Goal: Task Accomplishment & Management: Use online tool/utility

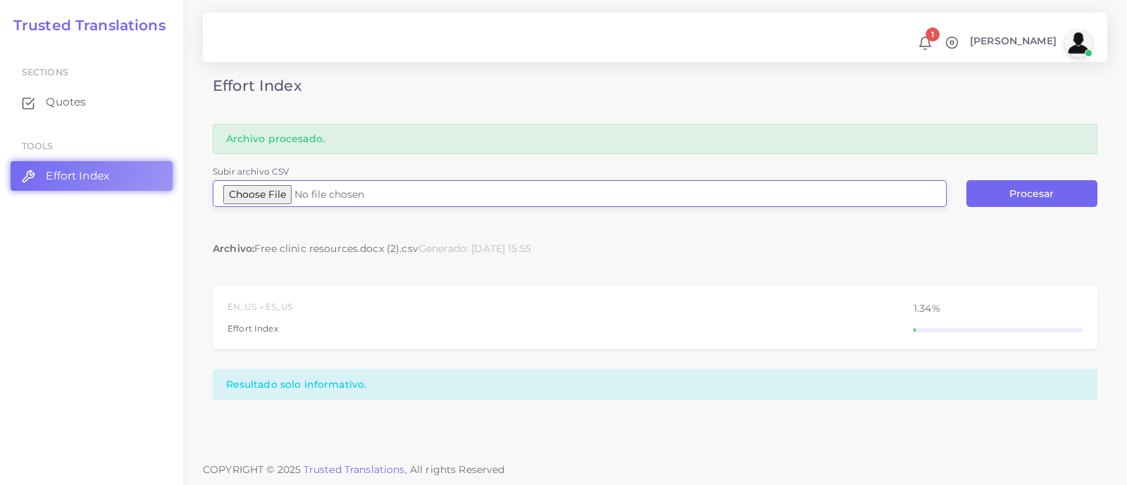
click at [282, 194] on input "Subir archivo CSV" at bounding box center [580, 193] width 734 height 27
type input "C:\fakepath\[DATE] - ASP - AA#1 - Arbitration Agreement #1 Signature Required 4…"
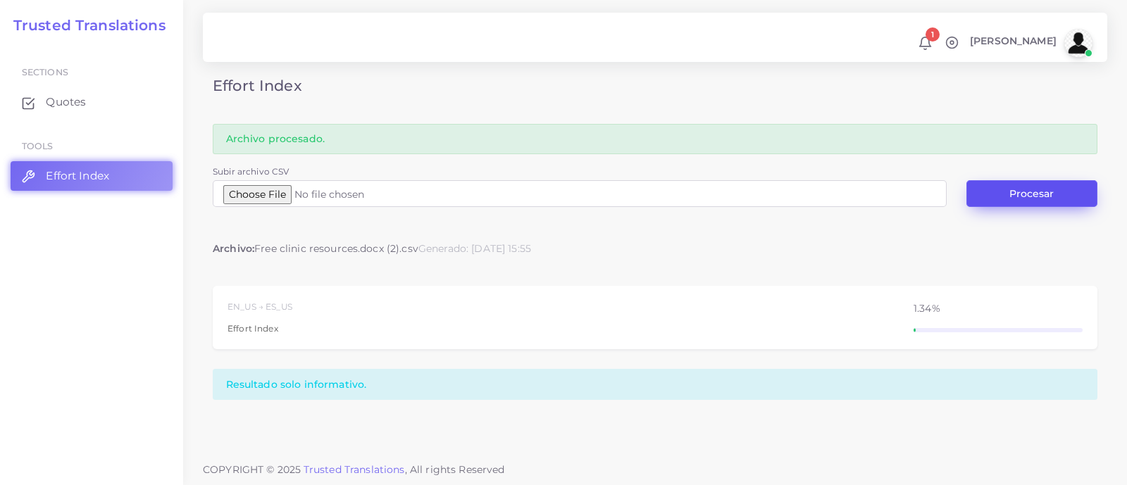
click at [1028, 185] on button "Procesar" at bounding box center [1031, 193] width 131 height 27
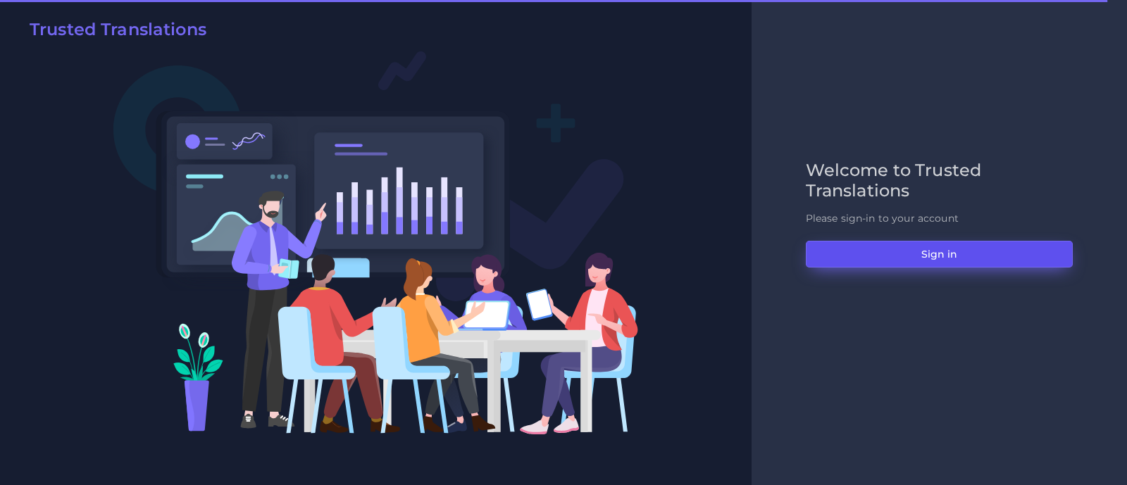
click at [909, 255] on button "Sign in" at bounding box center [939, 254] width 267 height 27
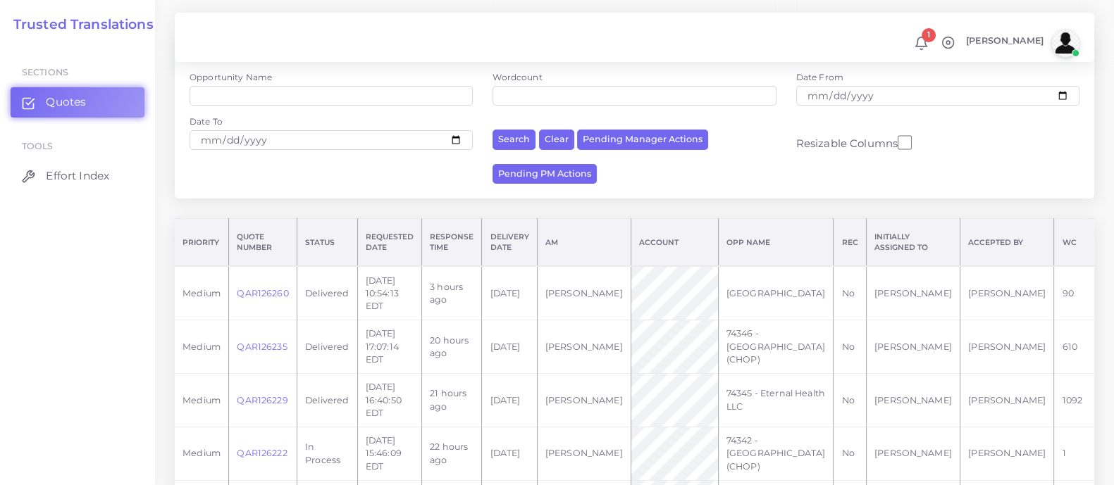
scroll to position [87, 0]
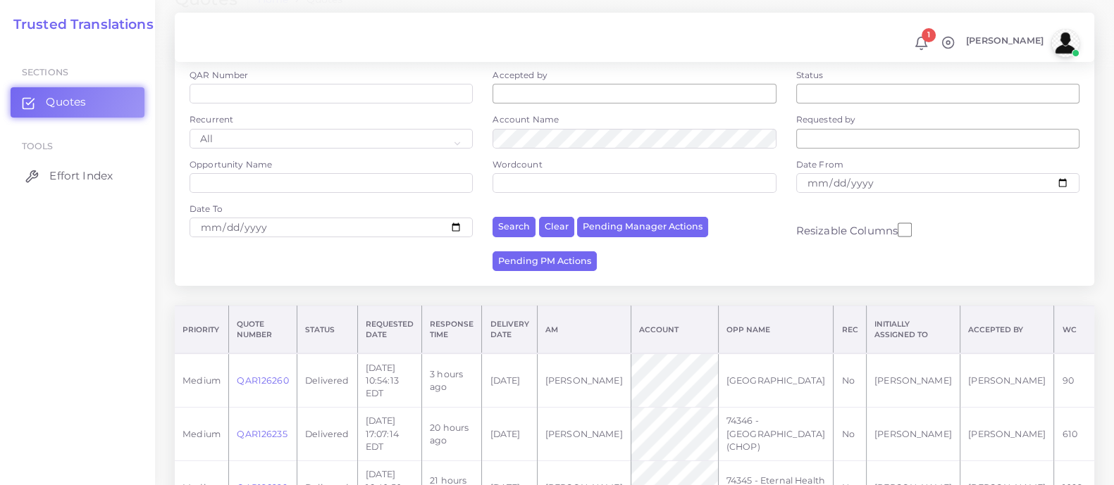
click at [85, 177] on span "Effort Index" at bounding box center [80, 175] width 63 height 15
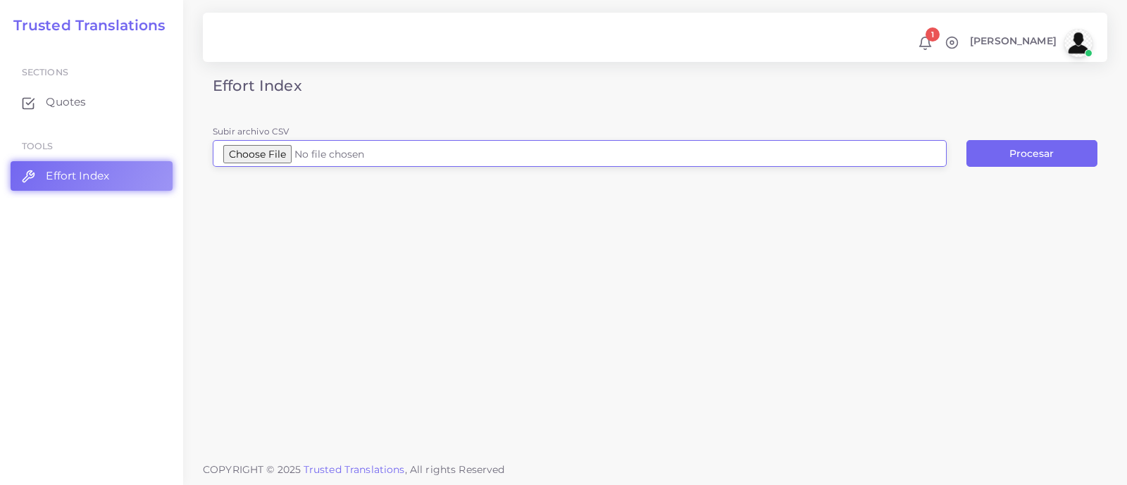
click at [312, 149] on input "Subir archivo CSV" at bounding box center [580, 153] width 734 height 27
type input "C:\fakepath\[DATE] - ASP - AA#1 - Arbitration Agreement #1 Signature Required 4…"
click at [1013, 157] on button "Procesar" at bounding box center [1031, 153] width 131 height 27
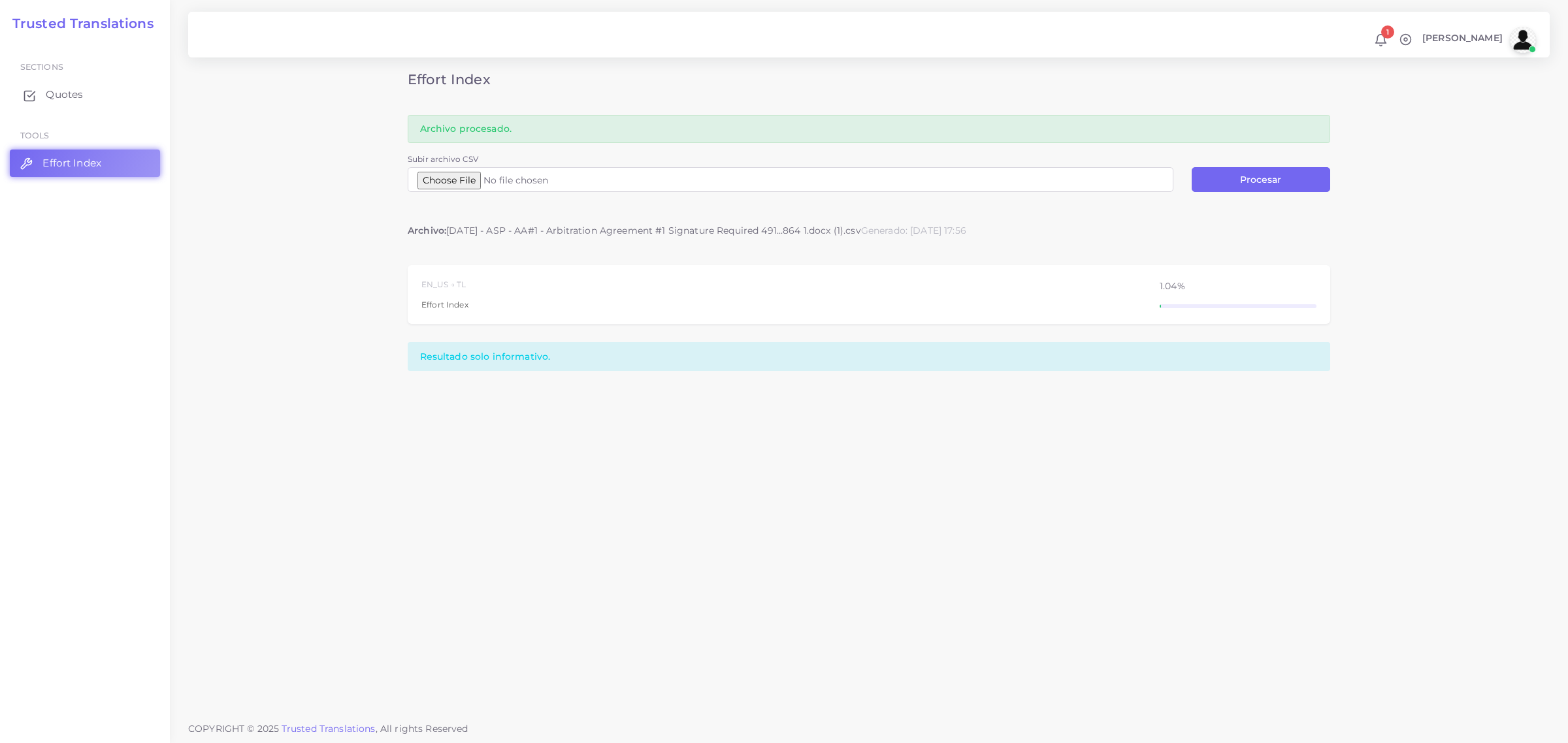
click at [71, 92] on span "Quotes" at bounding box center [64, 94] width 37 height 14
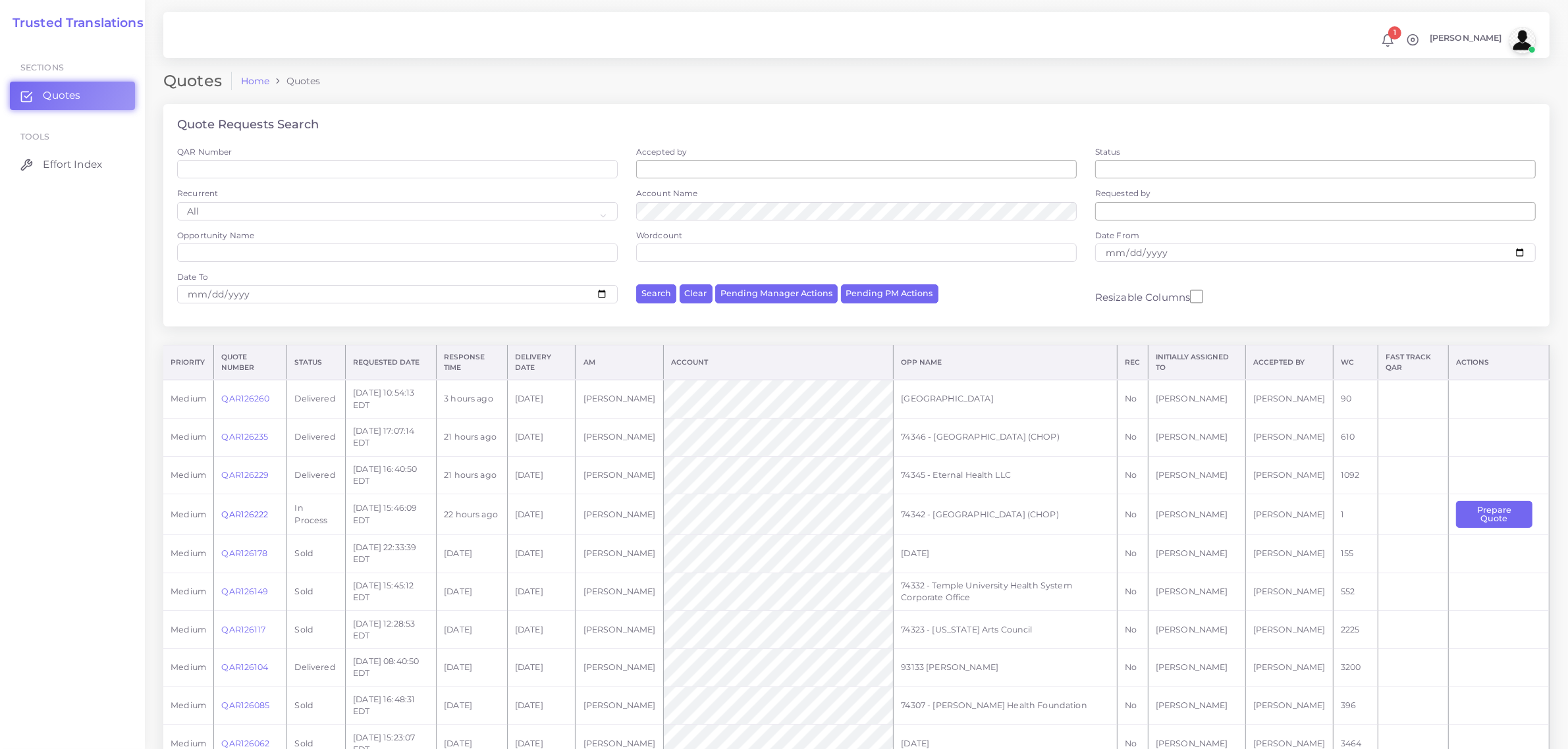
click at [244, 513] on link "QAR126222" at bounding box center [245, 514] width 47 height 10
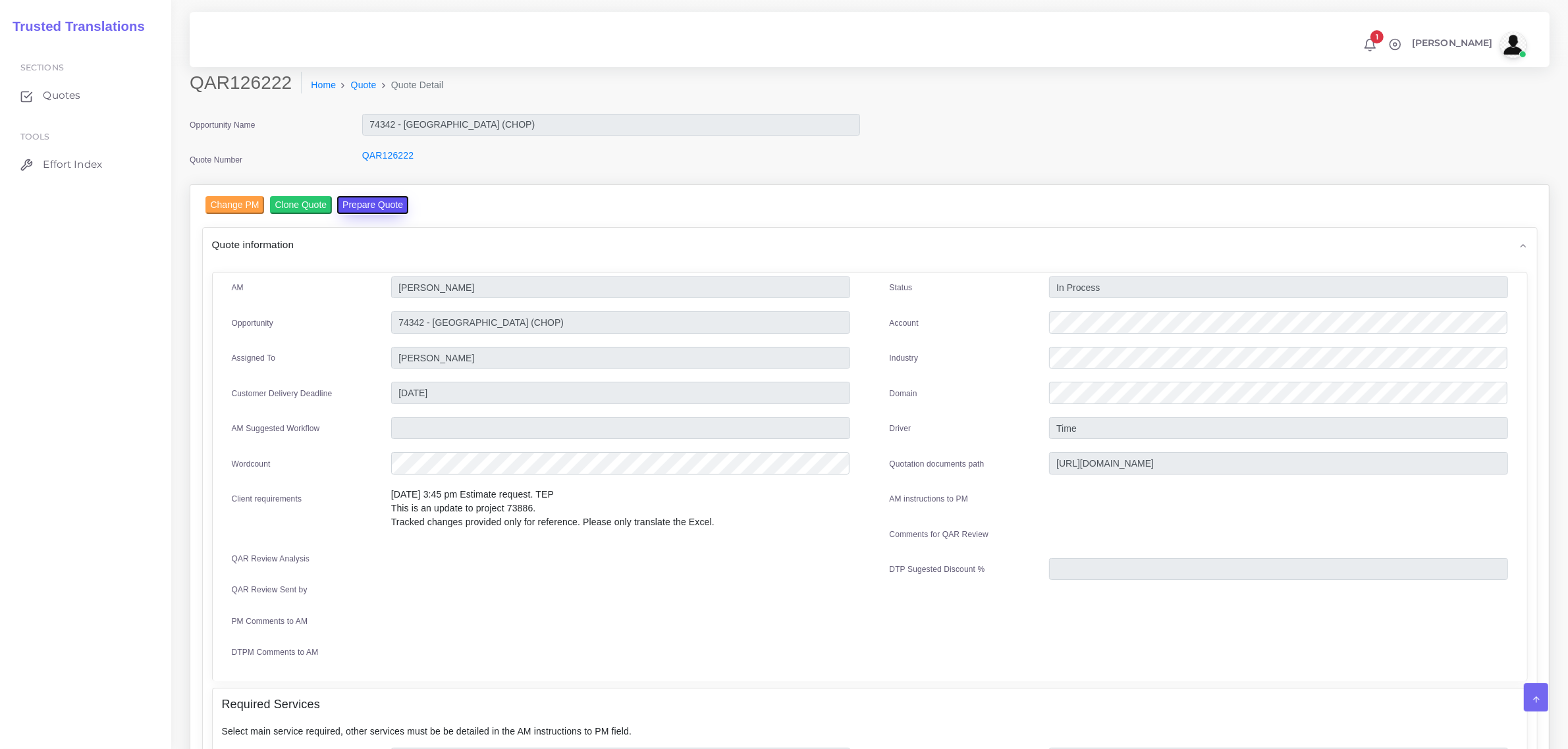
click at [369, 199] on button "Prepare Quote" at bounding box center [373, 205] width 71 height 18
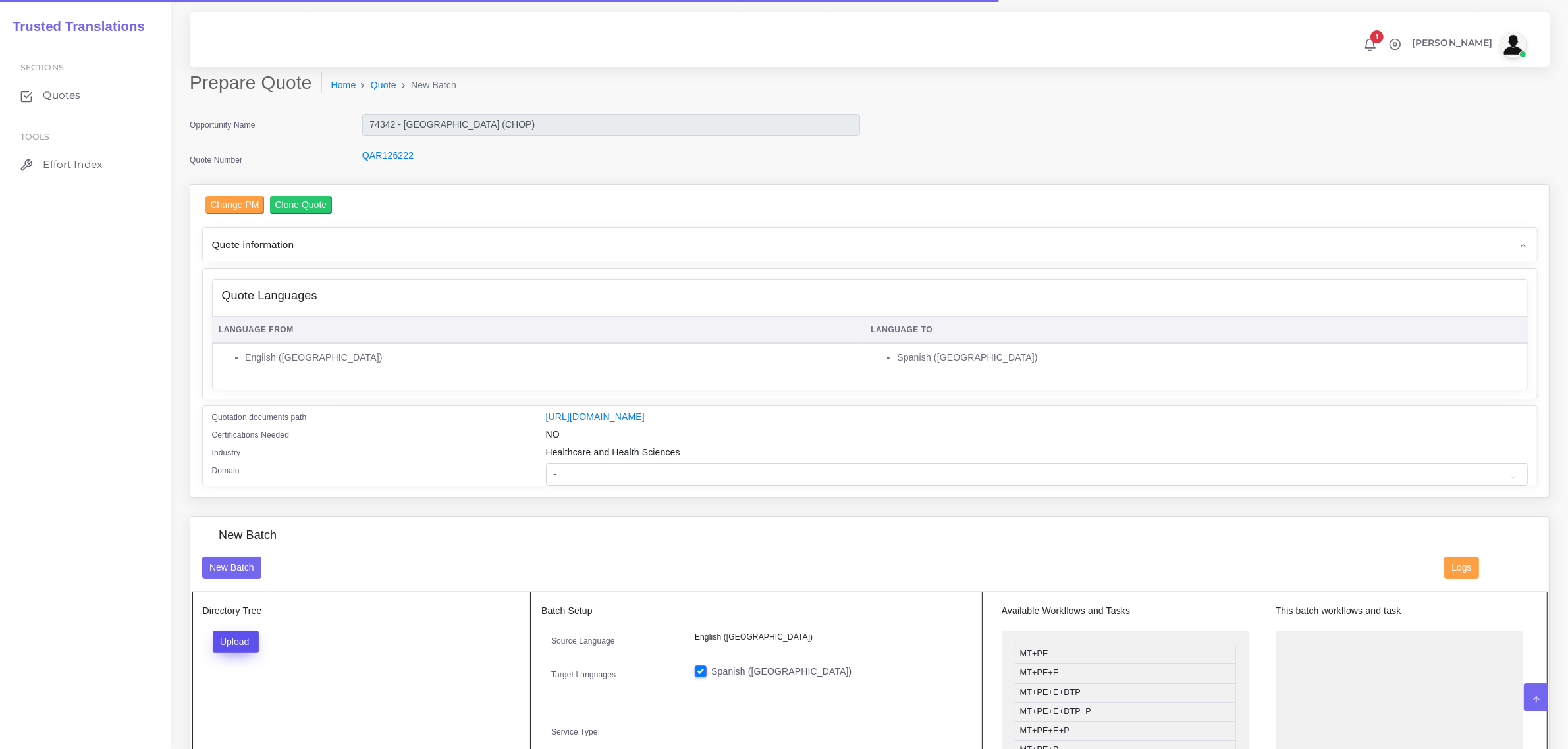
click at [237, 634] on button "Upload" at bounding box center [236, 642] width 47 height 22
click at [257, 696] on label "Files" at bounding box center [258, 692] width 91 height 17
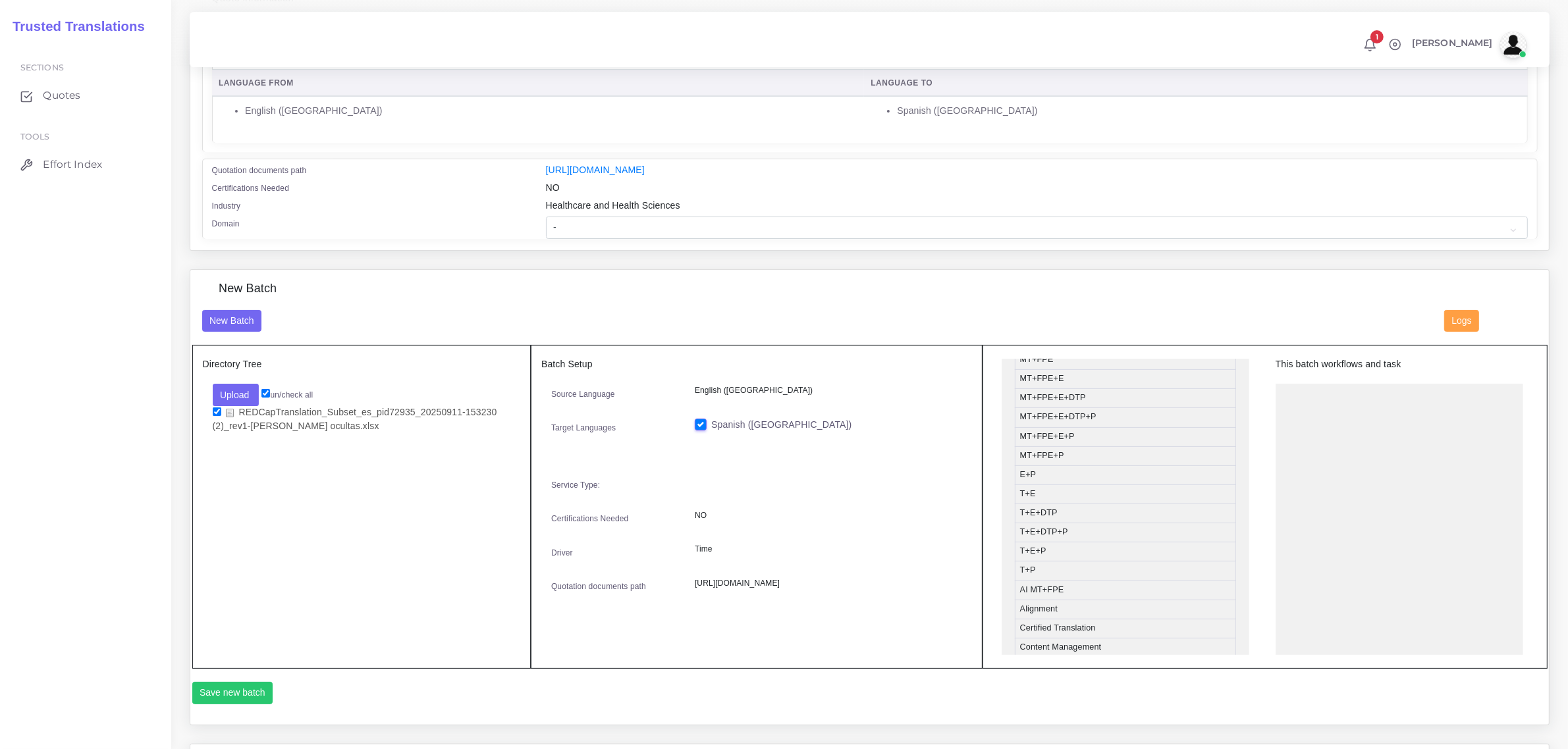
scroll to position [165, 0]
drag, startPoint x: 1137, startPoint y: 534, endPoint x: 1132, endPoint y: 513, distance: 21.6
drag, startPoint x: 1117, startPoint y: 554, endPoint x: 1381, endPoint y: 394, distance: 308.7
click at [1075, 522] on li "DTP" at bounding box center [1125, 519] width 222 height 20
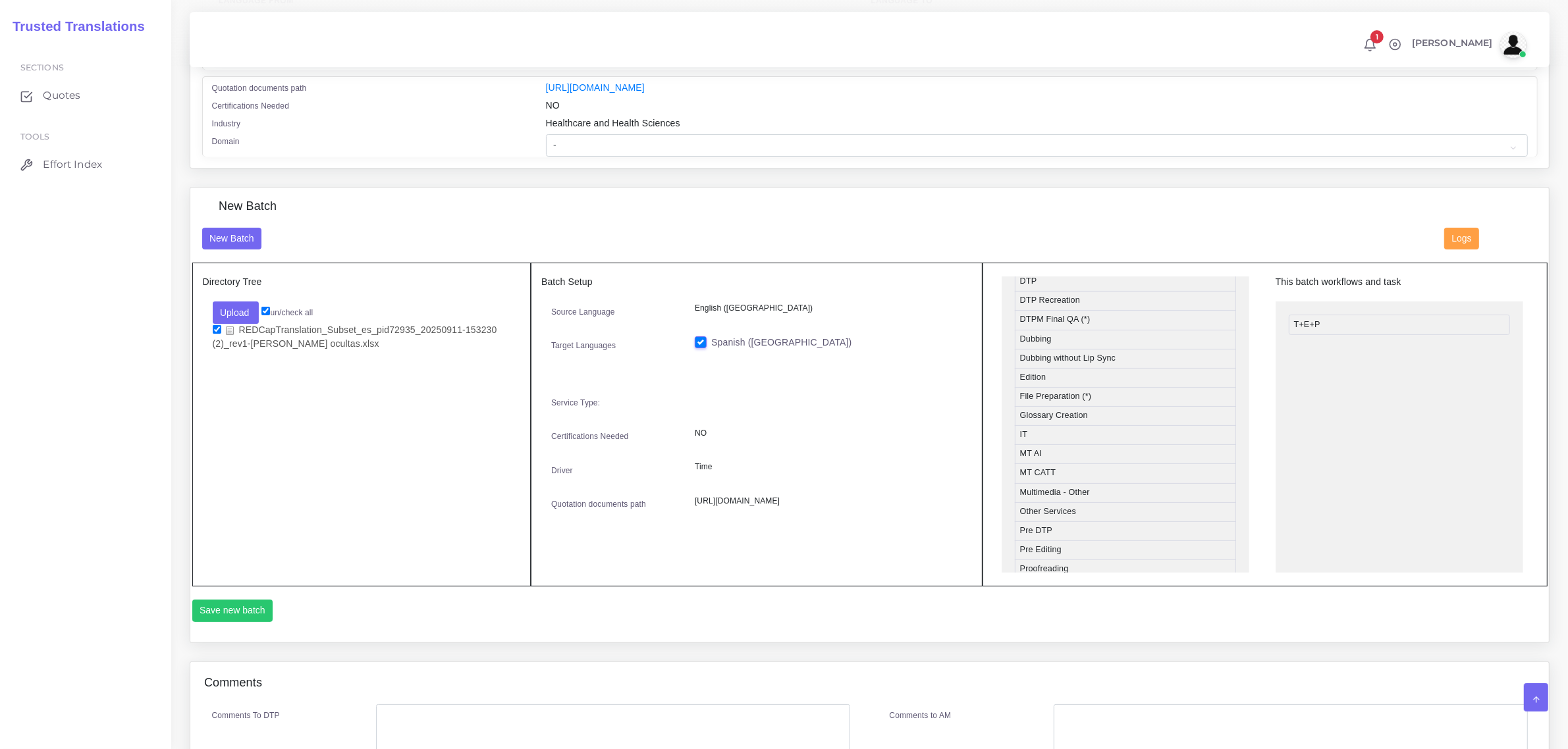
scroll to position [402, 0]
drag, startPoint x: 1079, startPoint y: 483, endPoint x: 1351, endPoint y: 351, distance: 302.3
click at [231, 609] on button "Save new batch" at bounding box center [233, 612] width 81 height 22
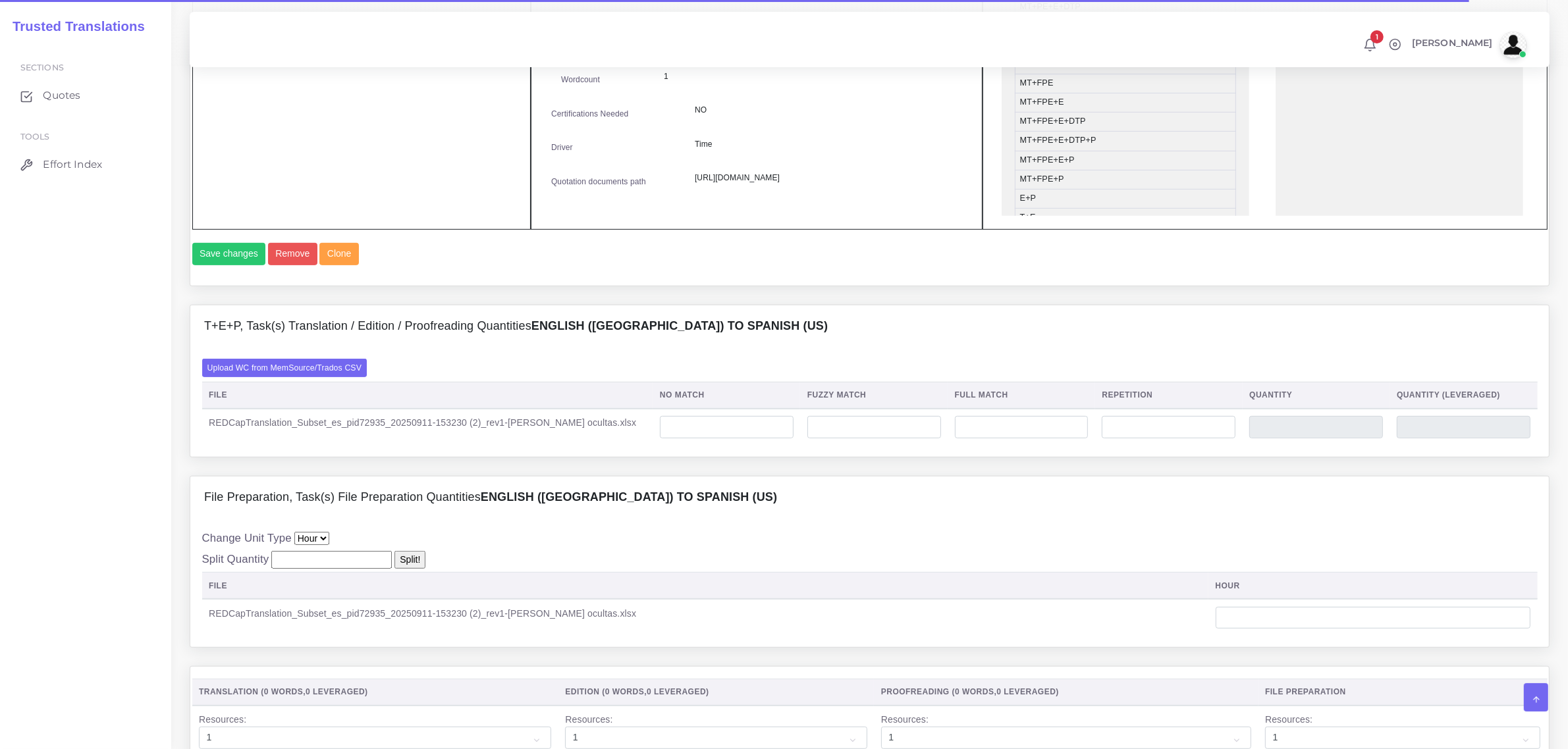
scroll to position [741, 0]
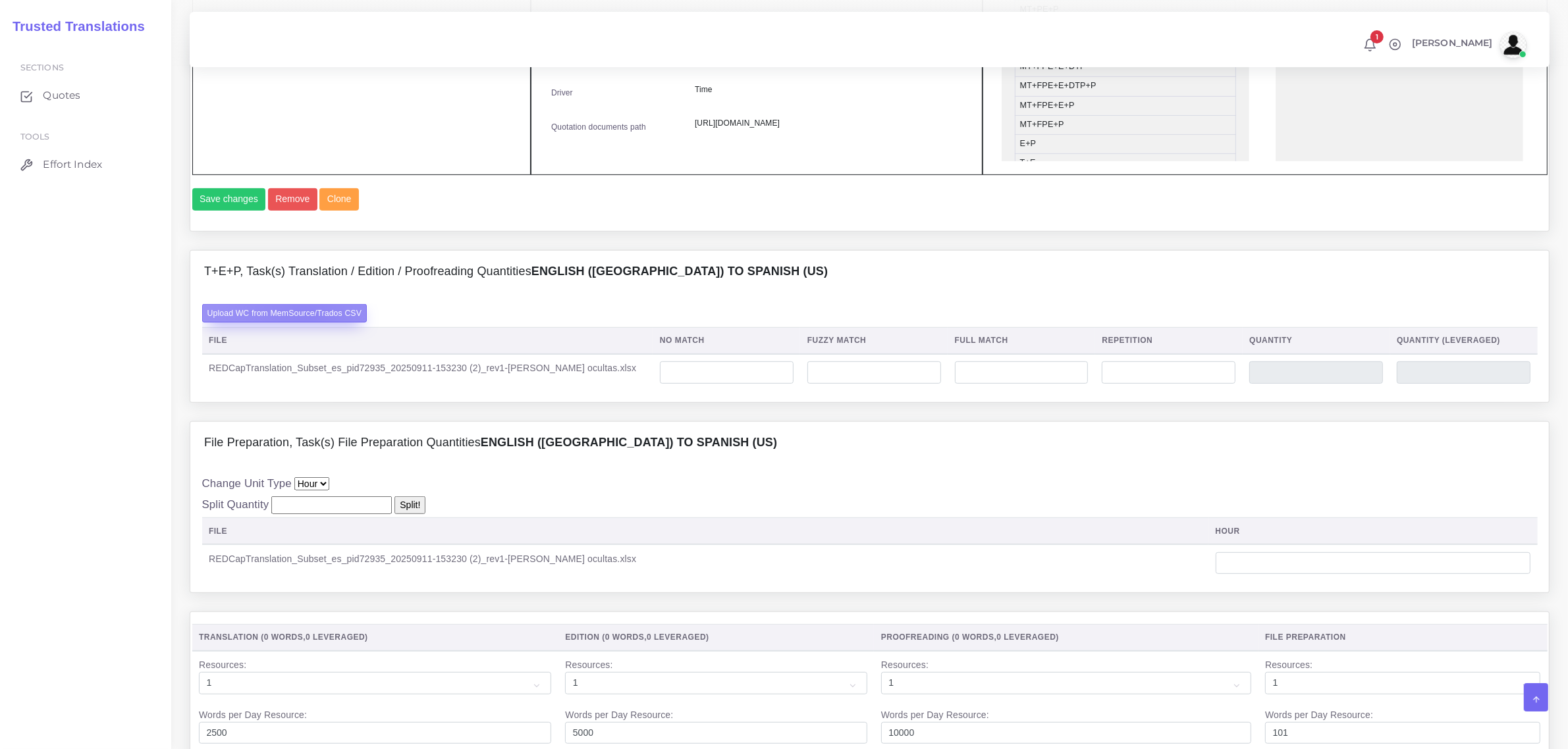
click at [308, 322] on label "Upload WC from MemSource/Trados CSV" at bounding box center [284, 312] width 165 height 18
click at [0, 0] on input "Upload WC from MemSource/Trados CSV" at bounding box center [0, 0] width 0 height 0
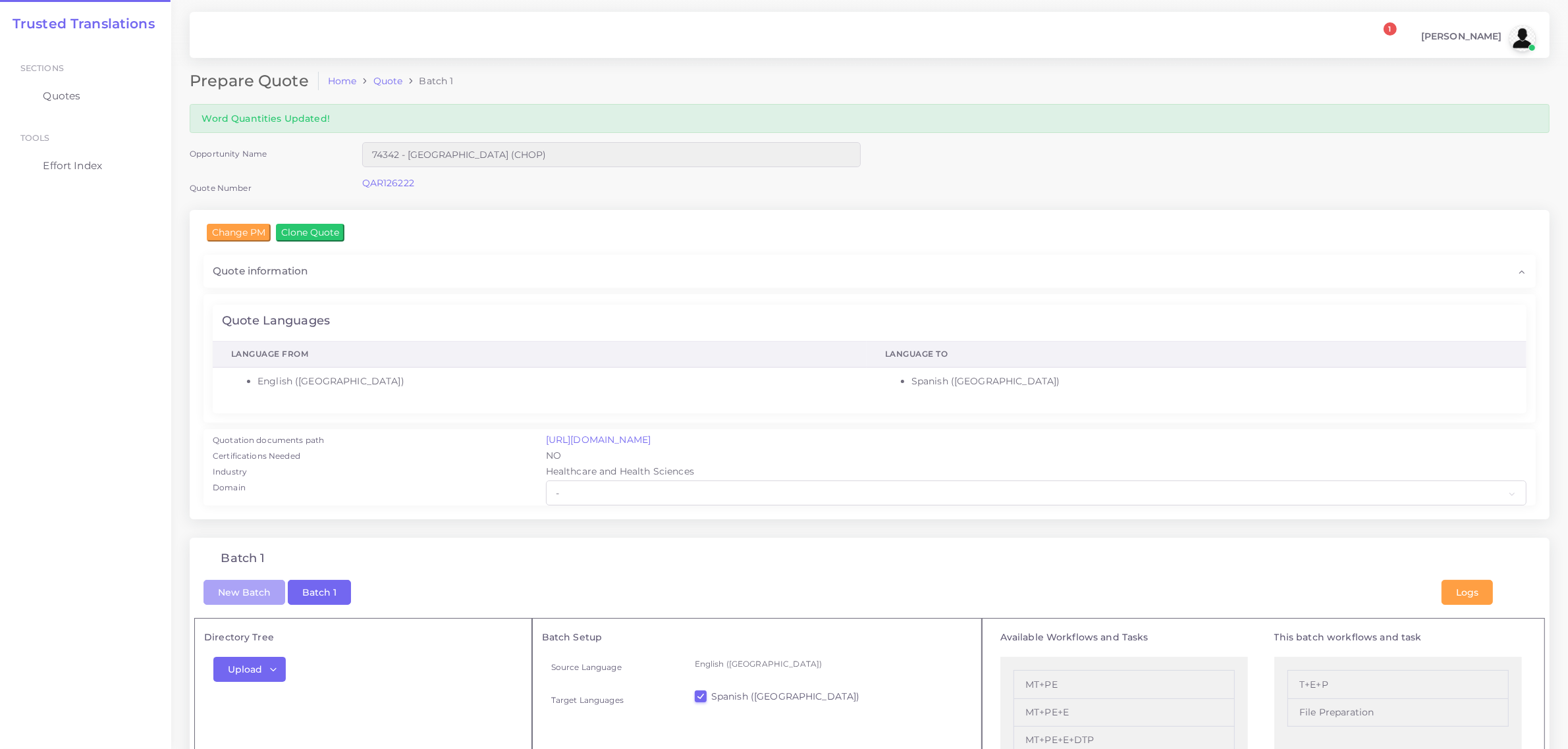
checkbox input "true"
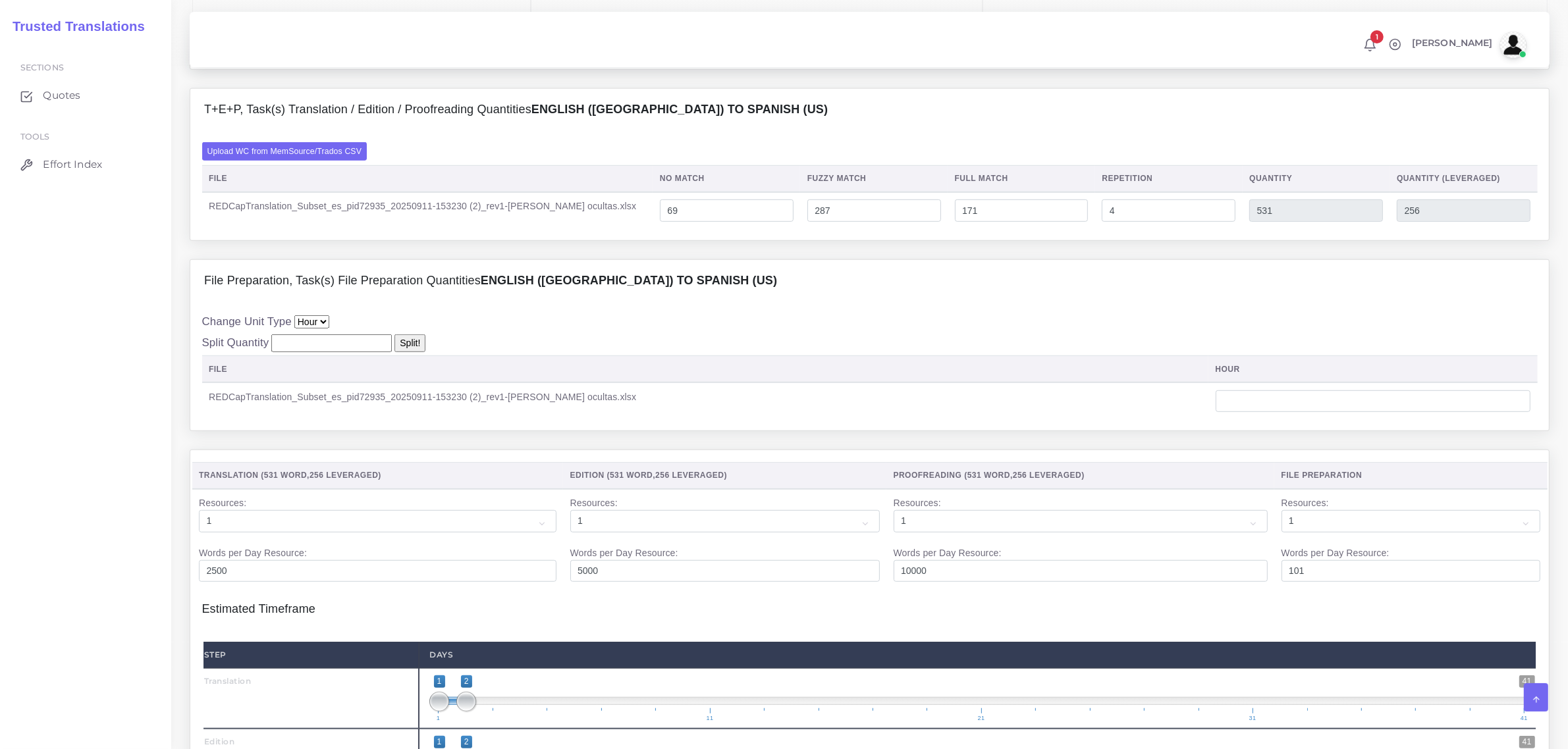
scroll to position [987, 0]
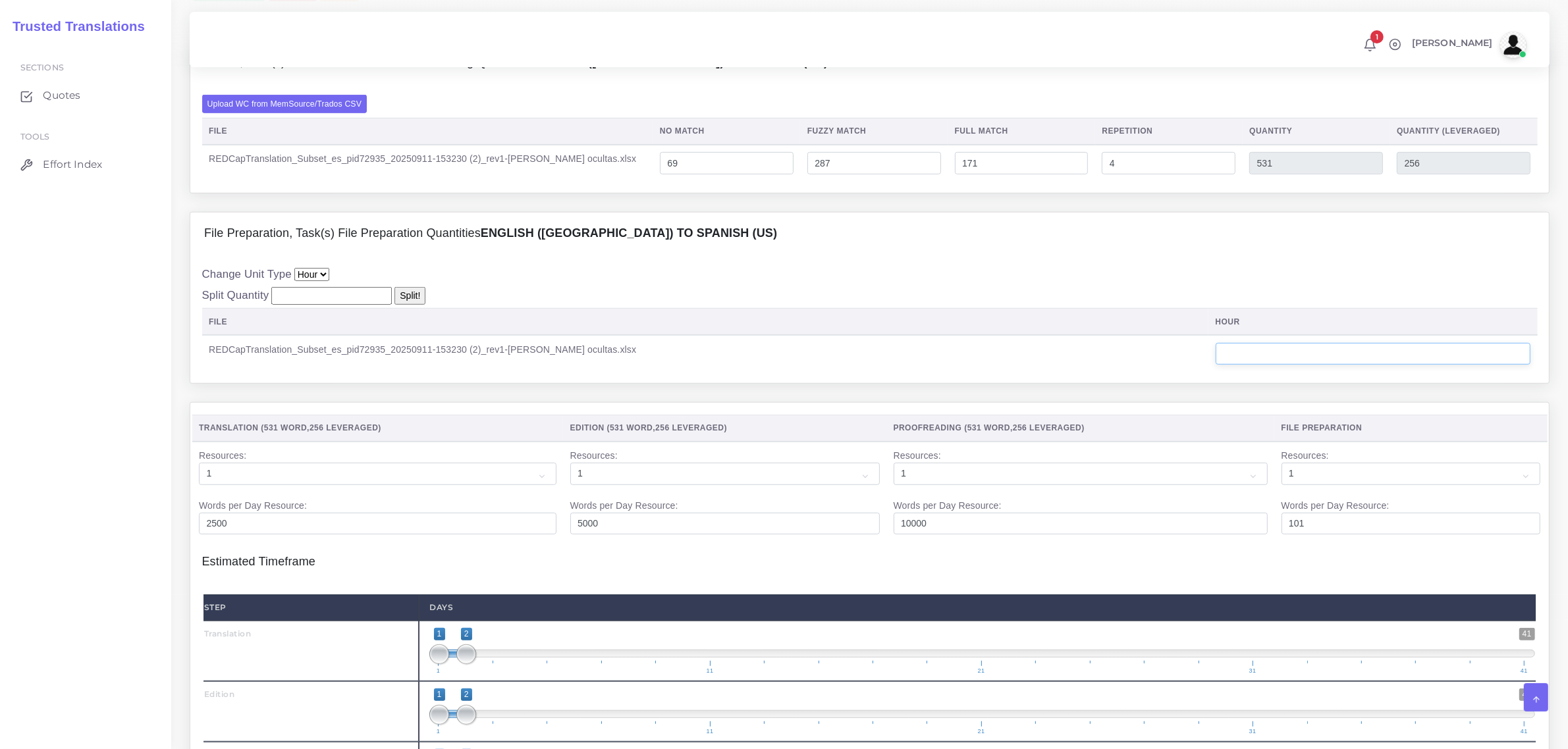
click at [1216, 366] on input "number" at bounding box center [1373, 354] width 315 height 22
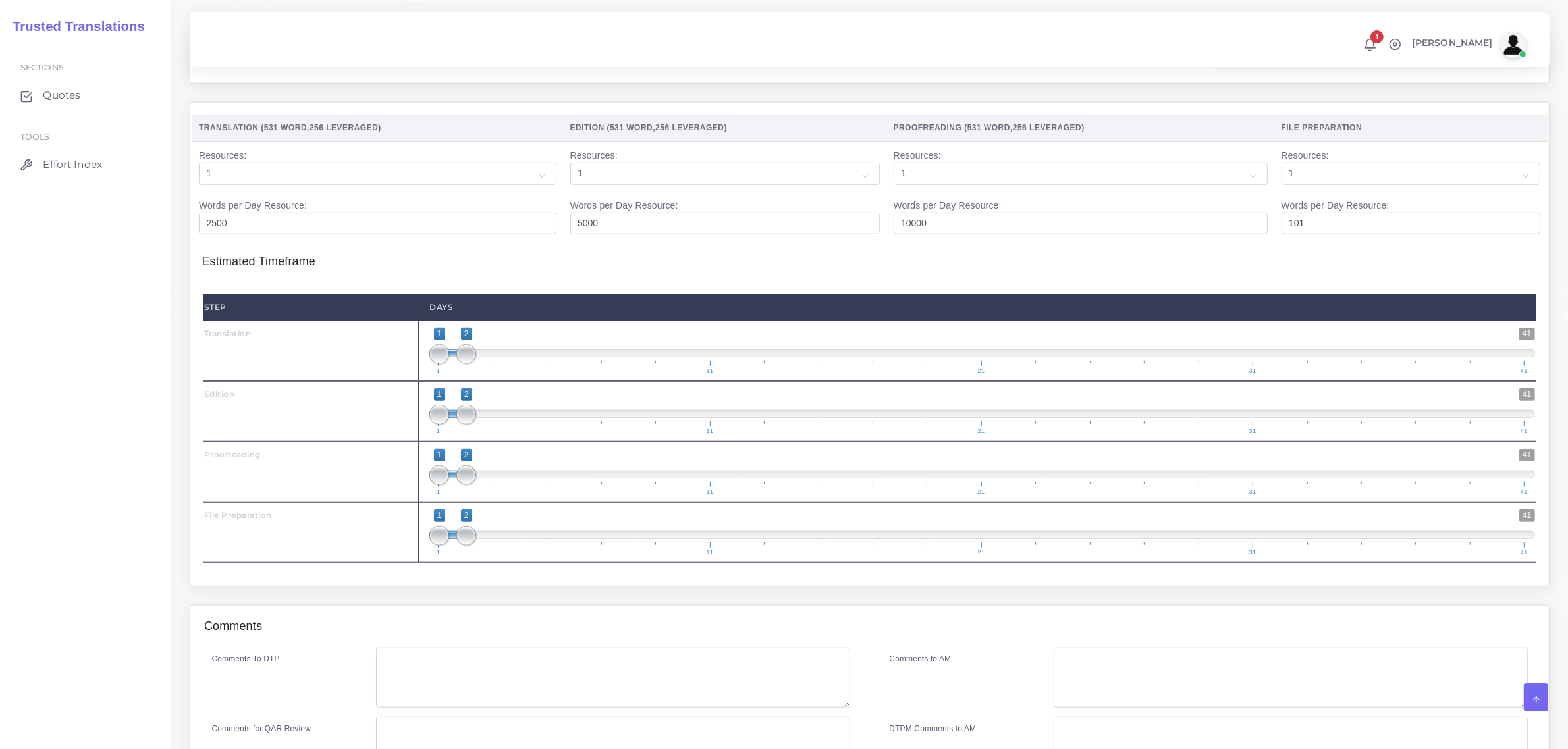
scroll to position [1318, 0]
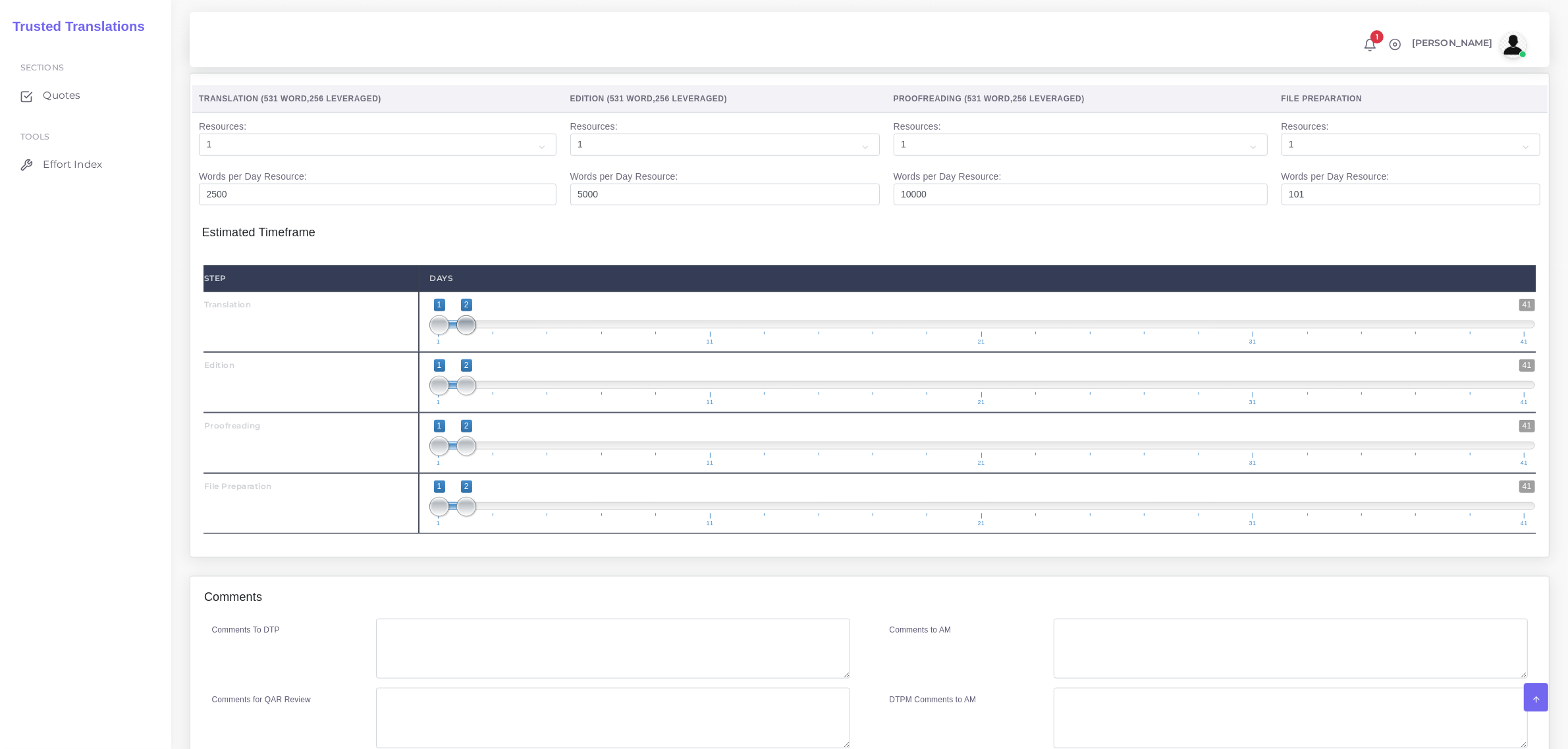
type input "0.25"
type input "1;1"
drag, startPoint x: 463, startPoint y: 329, endPoint x: 446, endPoint y: 385, distance: 58.5
click at [431, 353] on div "1 41 1 1 1 — 1 1 11 21 31 41 1;1" at bounding box center [982, 322] width 1127 height 61
type input "2;2"
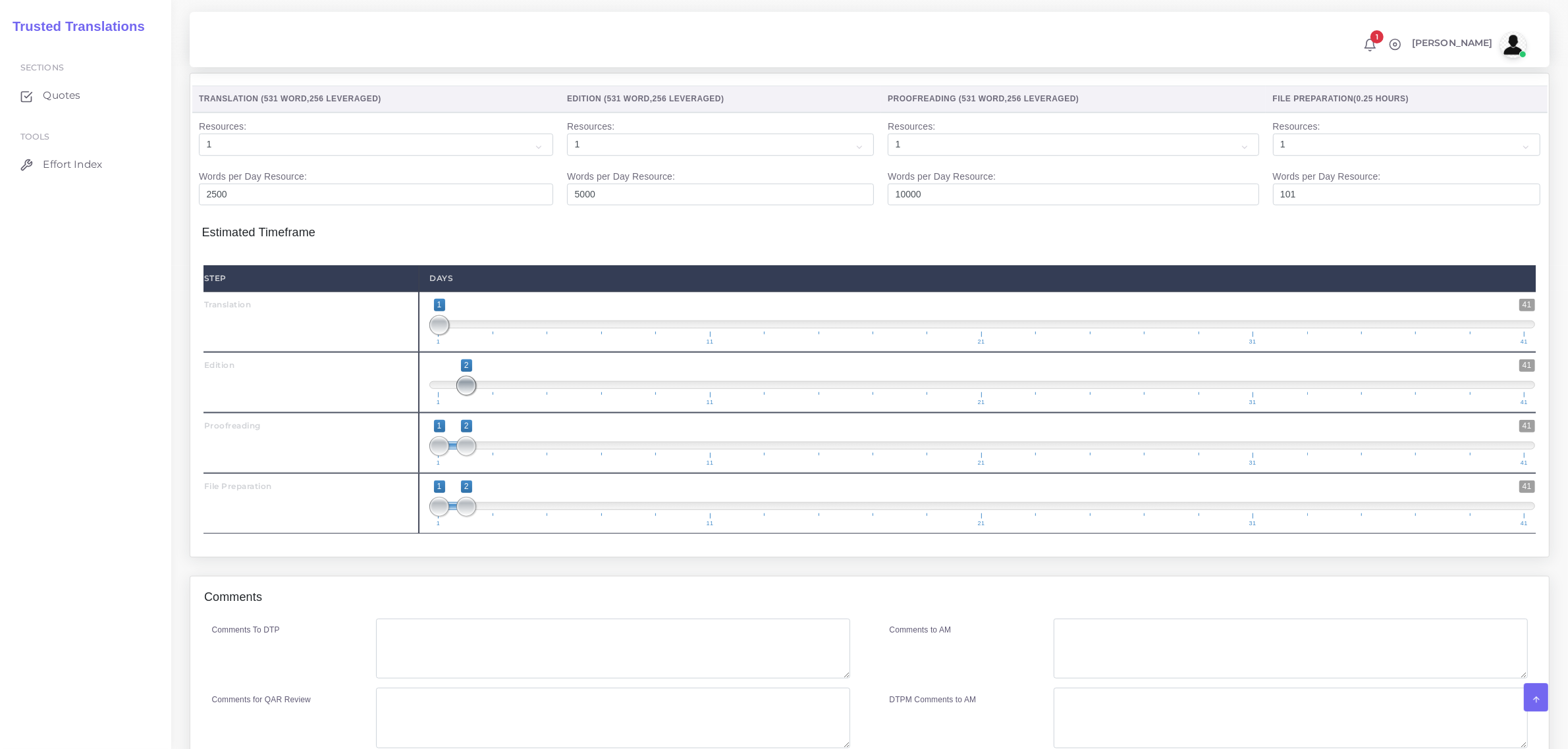
drag, startPoint x: 438, startPoint y: 402, endPoint x: 466, endPoint y: 423, distance: 35.0
click at [466, 406] on span "1 41 2 2 2 — 2 1 11 21 31 41" at bounding box center [982, 382] width 1106 height 46
drag, startPoint x: 465, startPoint y: 461, endPoint x: 484, endPoint y: 466, distance: 19.6
click at [484, 466] on span "1 41 1 3 1 — 3 1 11 21 31 41" at bounding box center [982, 442] width 1106 height 46
type input "3;3"
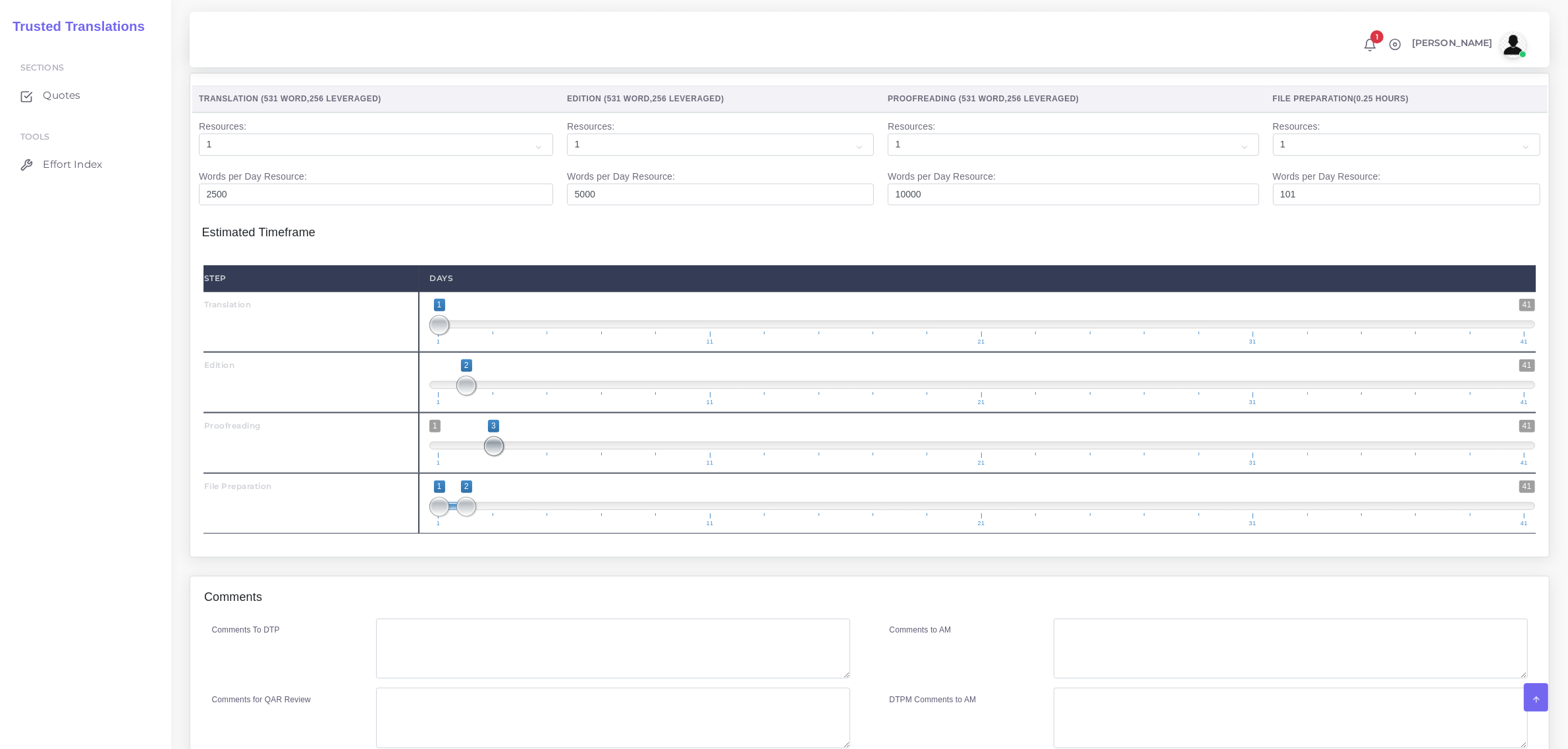
drag, startPoint x: 448, startPoint y: 460, endPoint x: 452, endPoint y: 526, distance: 66.1
click at [491, 467] on span "1 41 3 3 3 — 3 1 11 21 31 41" at bounding box center [982, 442] width 1106 height 46
drag, startPoint x: 468, startPoint y: 518, endPoint x: 525, endPoint y: 521, distance: 57.1
click at [525, 517] on span at bounding box center [521, 507] width 20 height 20
type input "4;4"
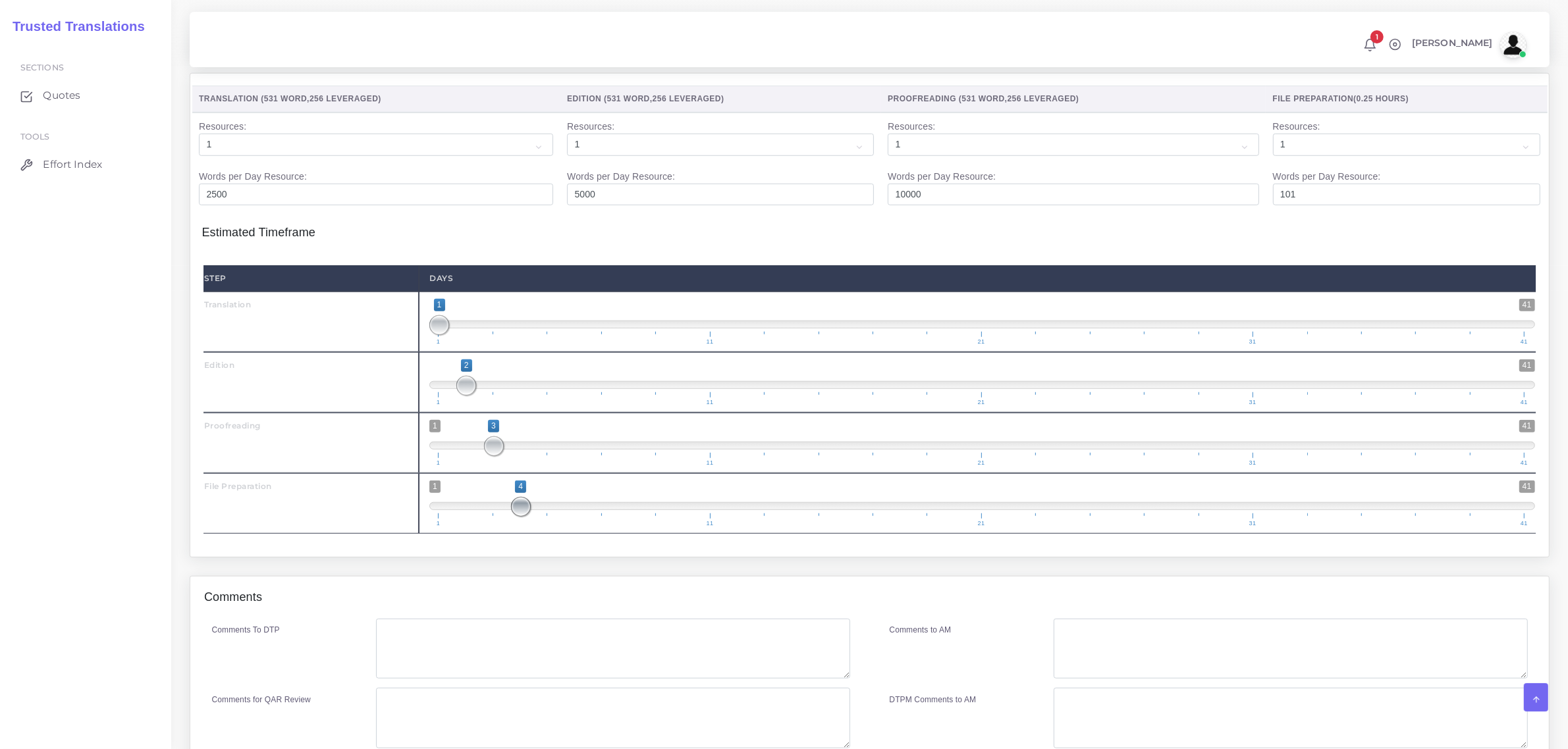
drag, startPoint x: 443, startPoint y: 519, endPoint x: 539, endPoint y: 530, distance: 96.6
click at [539, 526] on span "1 41 4 4 4 — 4 1 11 21 31 41" at bounding box center [982, 503] width 1106 height 46
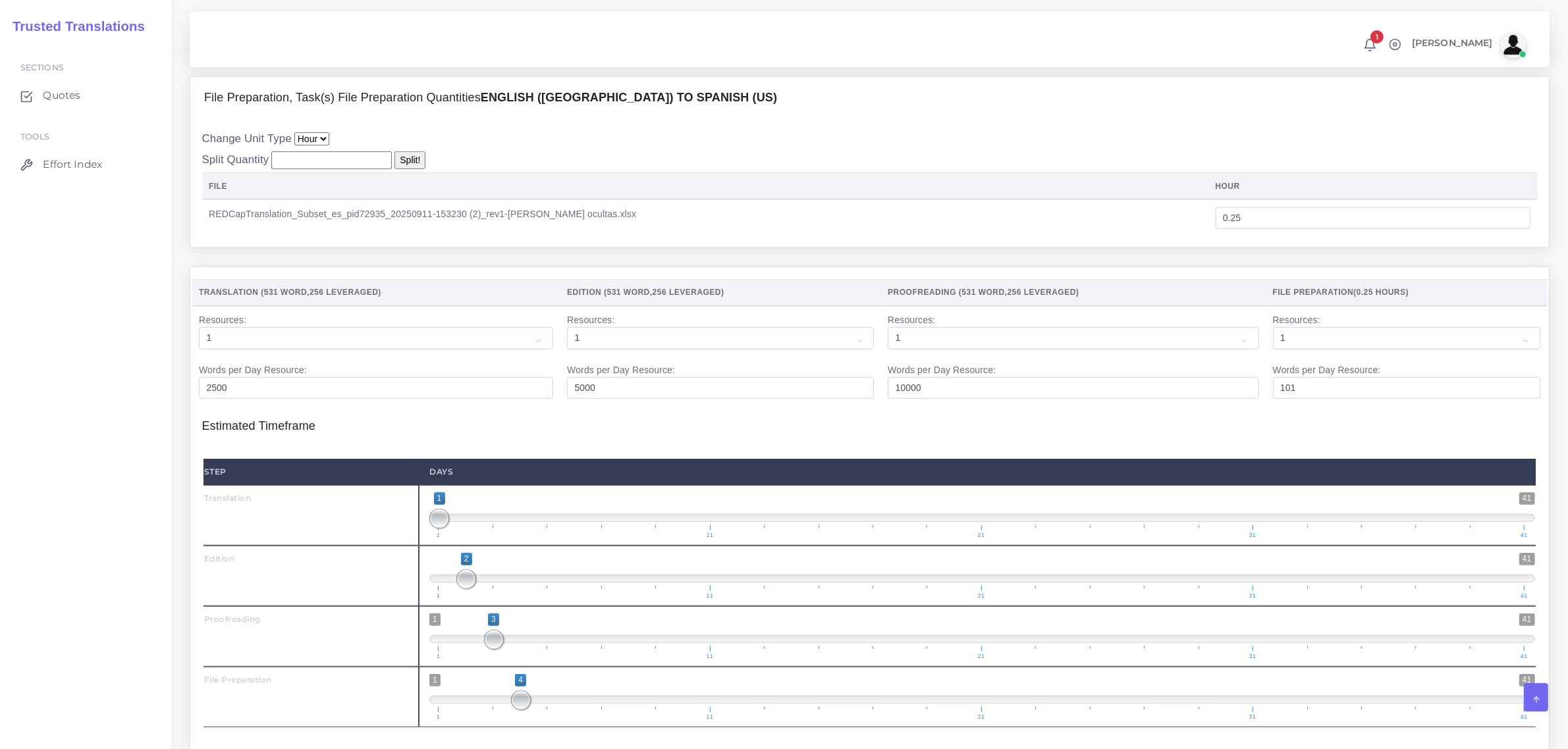
scroll to position [1452, 0]
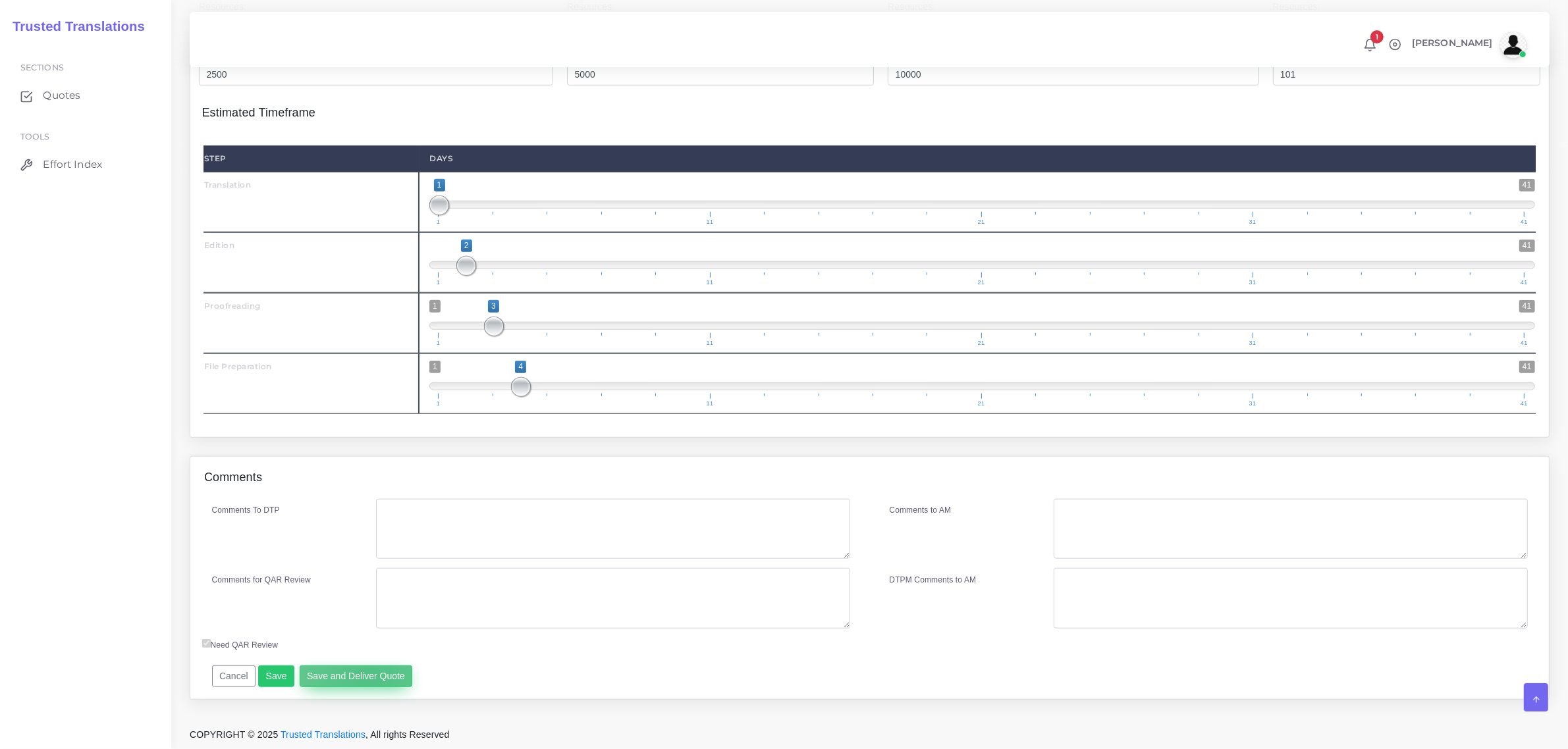
click at [364, 680] on button "Save and Deliver Quote" at bounding box center [355, 677] width 113 height 22
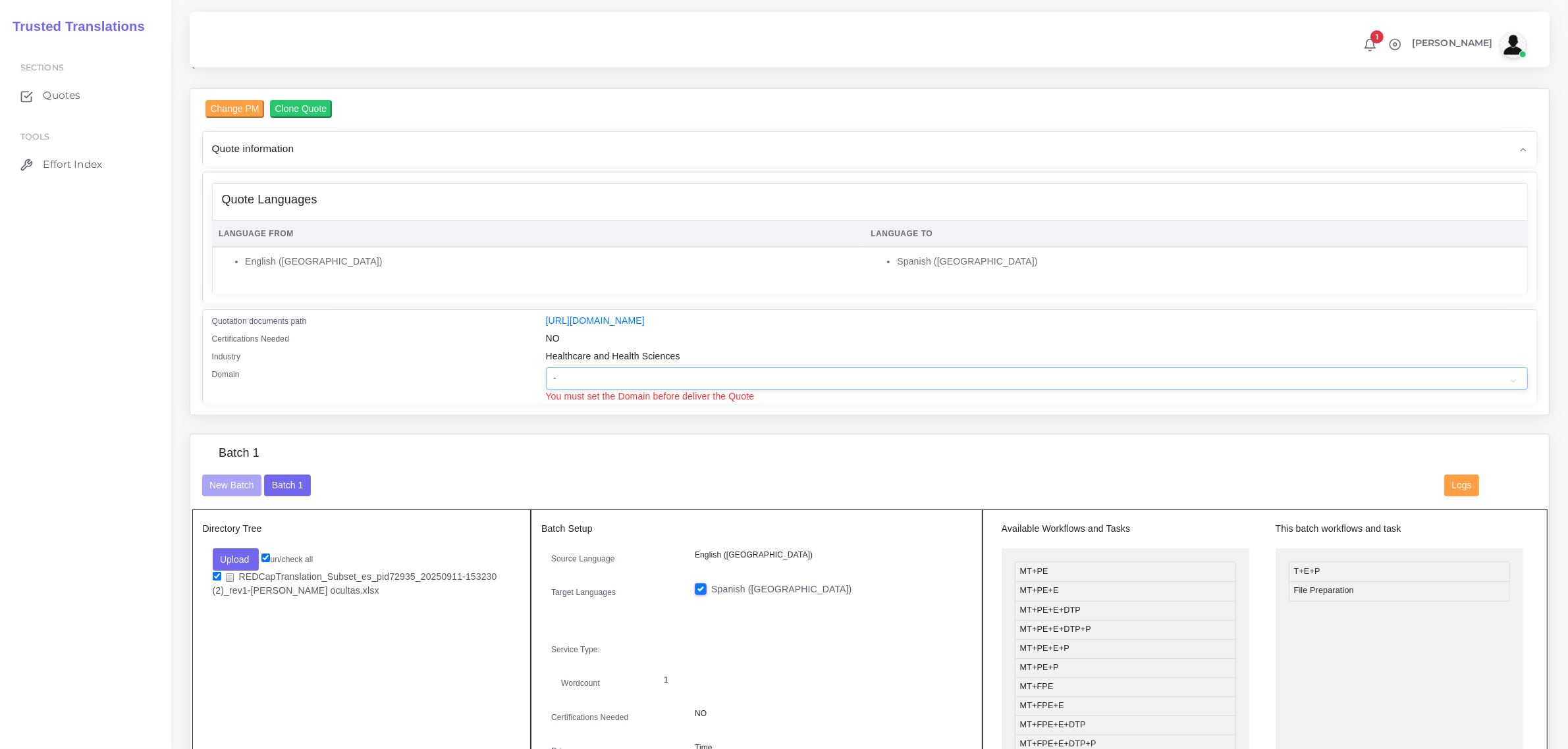
click at [589, 377] on select "- Advertising and Media Agriculture, Forestry and Fishing Architecture, Buildin…" at bounding box center [1037, 379] width 982 height 22
select select "Healthcare and Health Sciences"
click at [546, 367] on select "- Advertising and Media Agriculture, Forestry and Fishing Architecture, Buildin…" at bounding box center [1037, 379] width 982 height 22
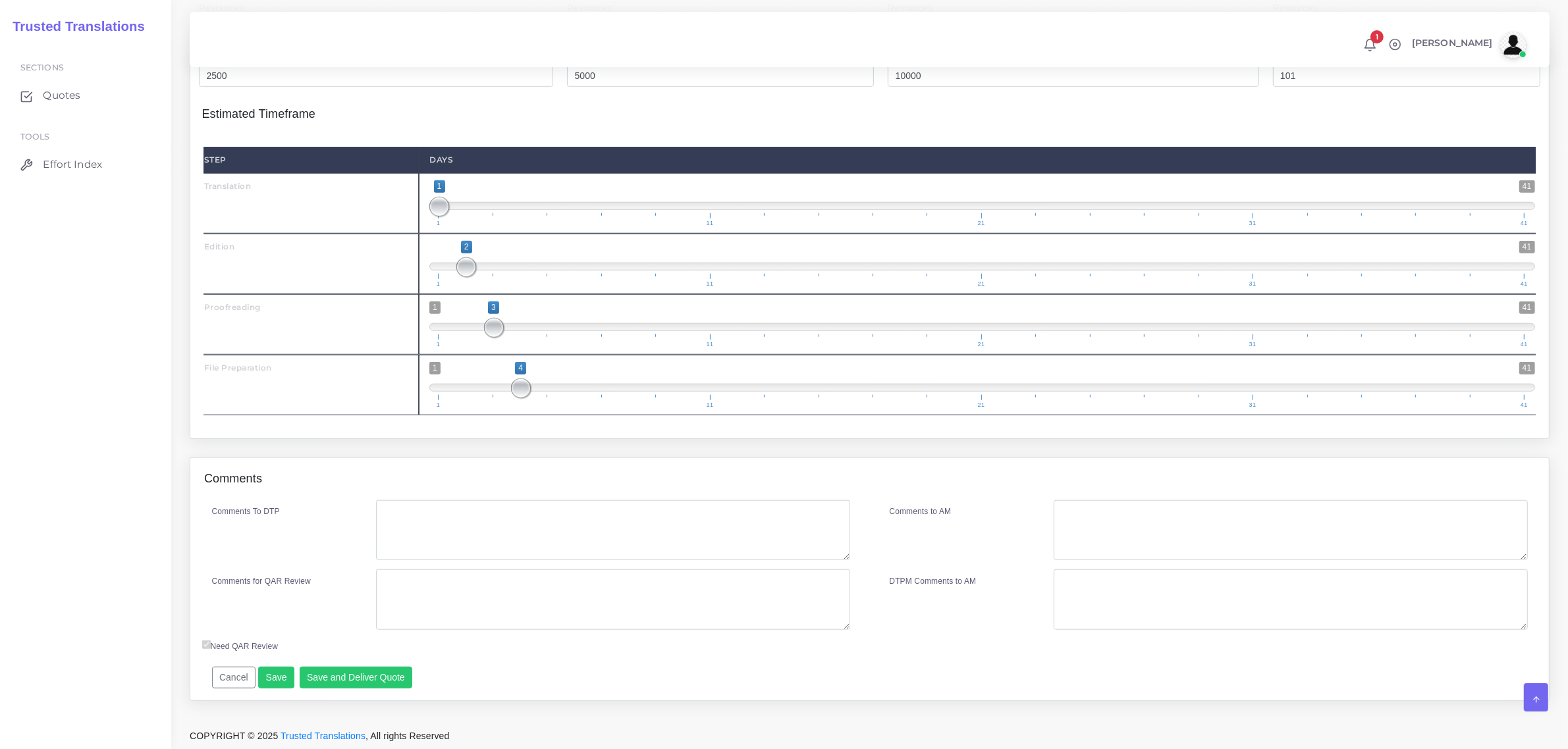
scroll to position [1466, 0]
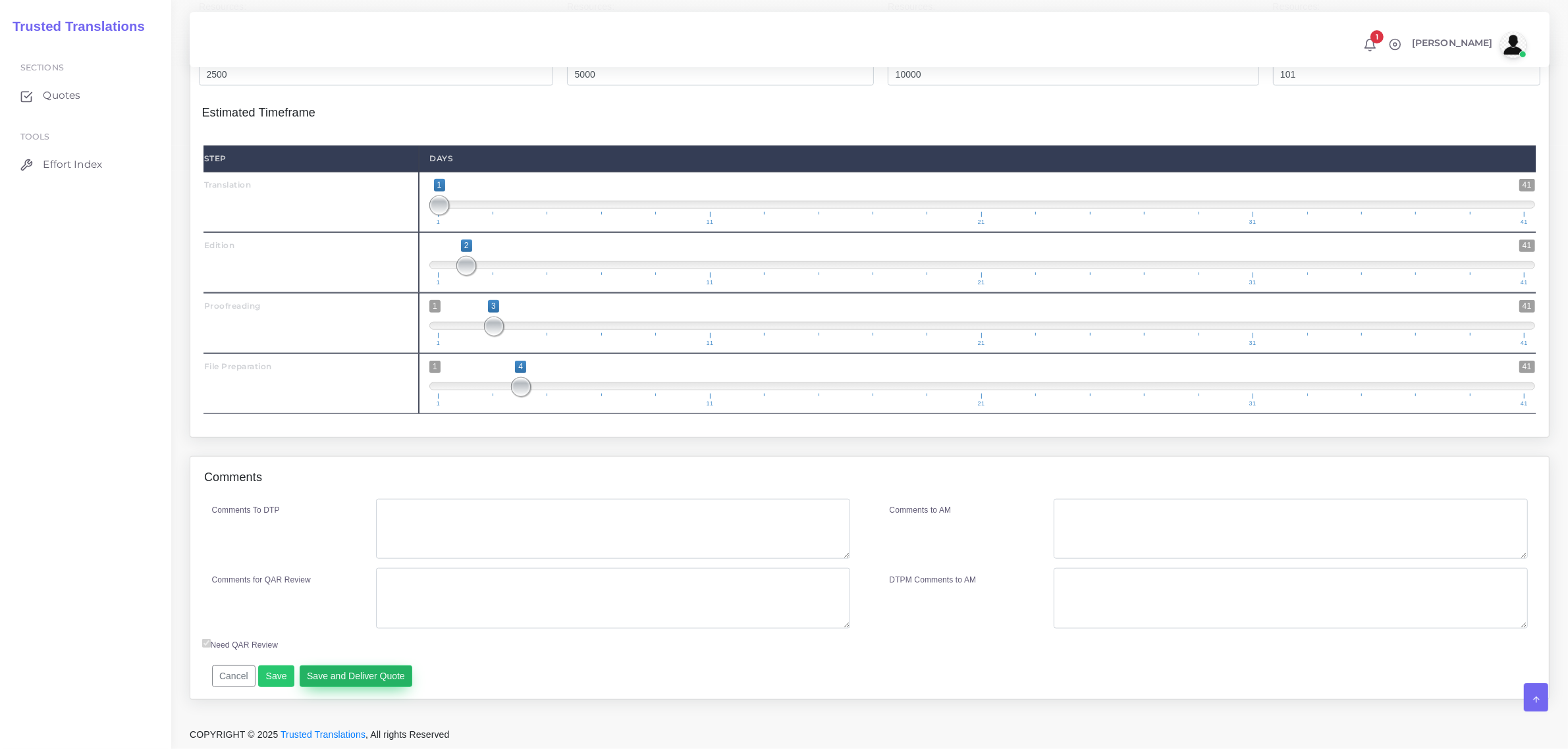
click at [346, 678] on button "Save and Deliver Quote" at bounding box center [355, 677] width 113 height 22
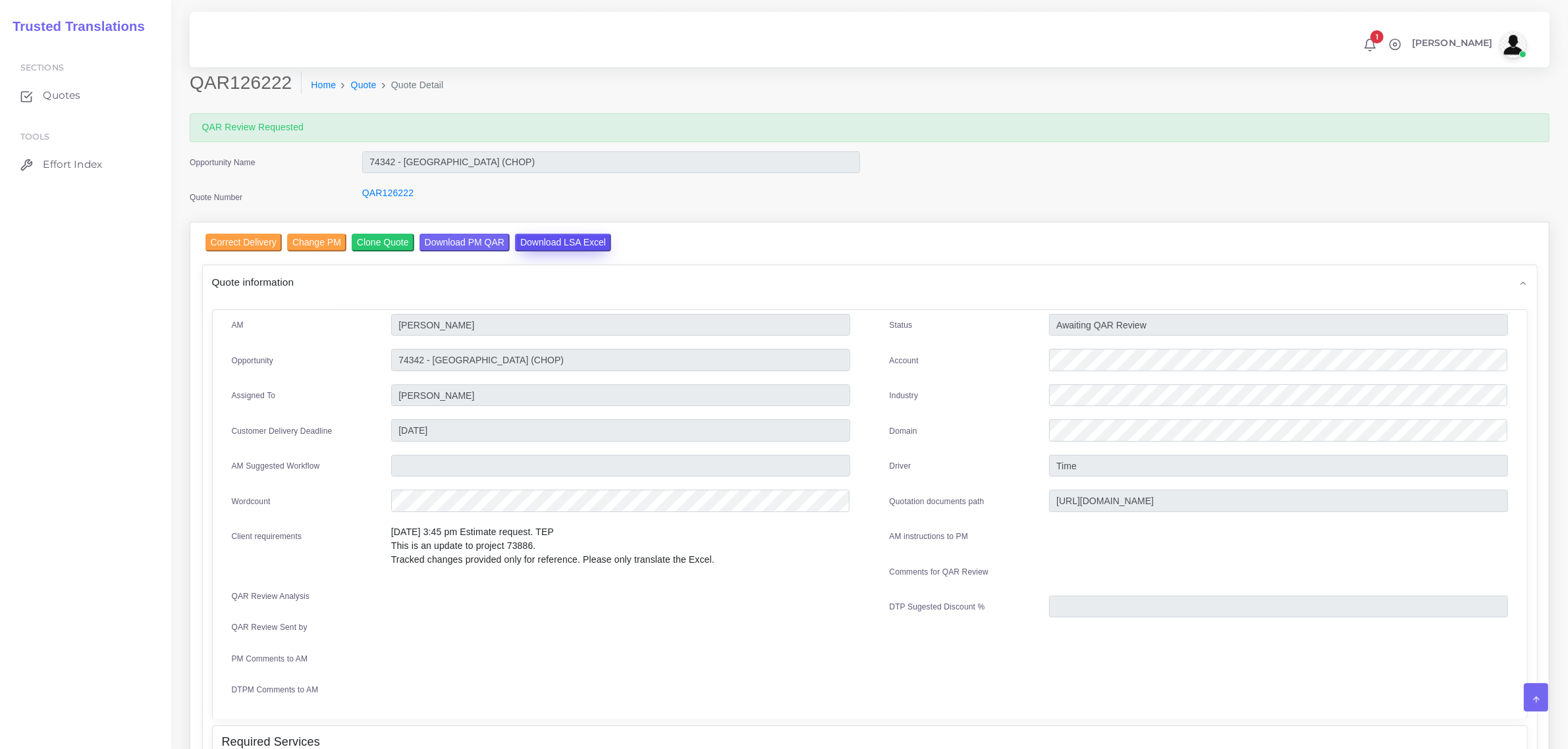
click at [568, 242] on input "Download LSA Excel" at bounding box center [563, 242] width 96 height 18
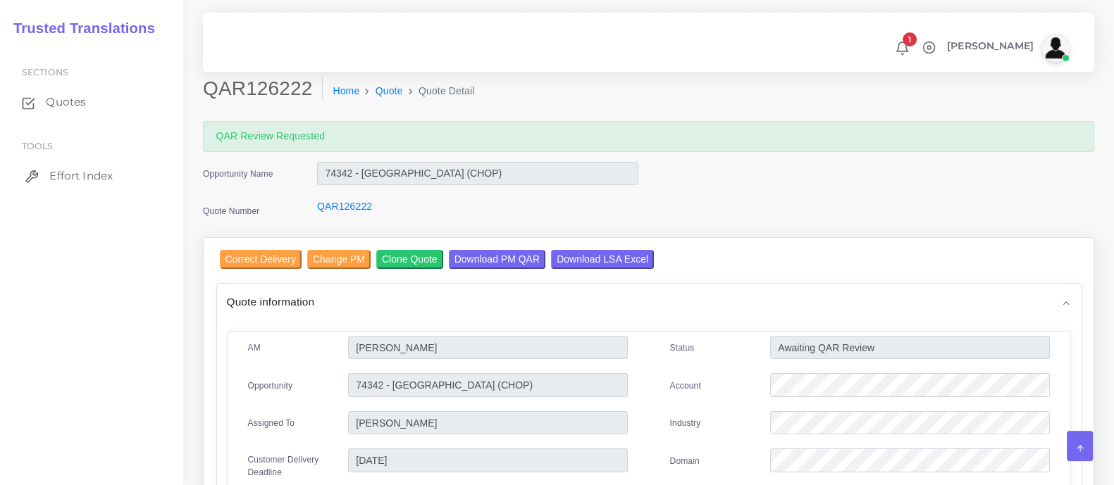
click at [100, 170] on span "Effort Index" at bounding box center [80, 175] width 63 height 15
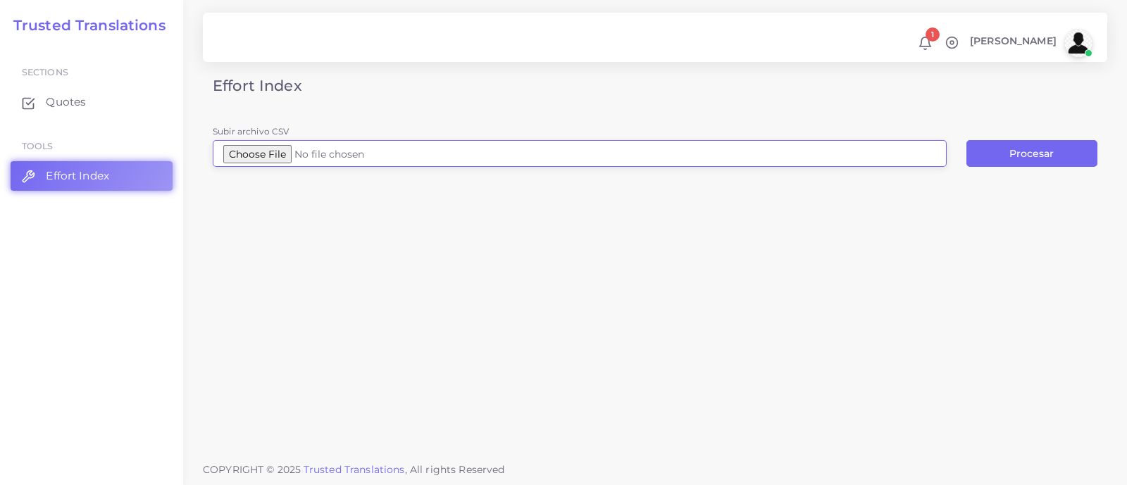
click at [297, 157] on input "Subir archivo CSV" at bounding box center [580, 153] width 734 height 27
type input "C:\fakepath\01_Arts Miles_FY26_Guidelines.docx (1).csv"
click at [989, 154] on button "Procesar" at bounding box center [1031, 153] width 131 height 27
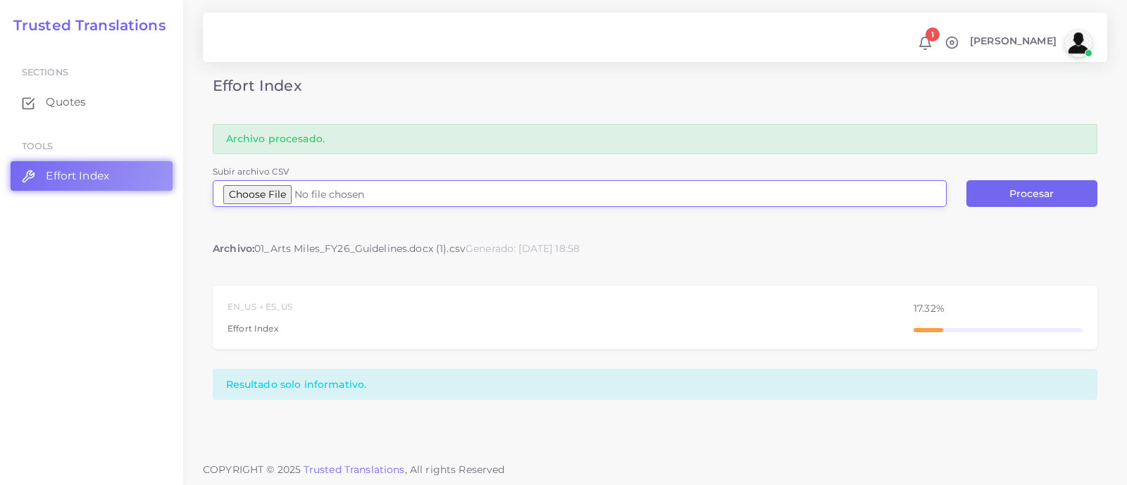
click at [264, 199] on input "Subir archivo CSV" at bounding box center [580, 193] width 734 height 27
type input "C:\fakepath\01_Arts Miles_FY26_Guidelines.docx (2).csv"
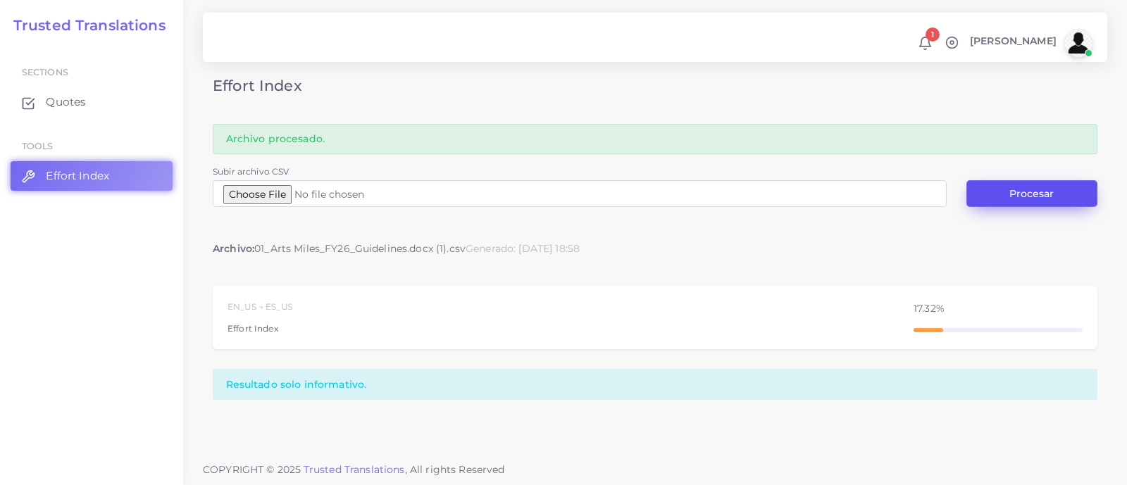
click at [1032, 191] on button "Procesar" at bounding box center [1031, 193] width 131 height 27
